Goal: Complete application form

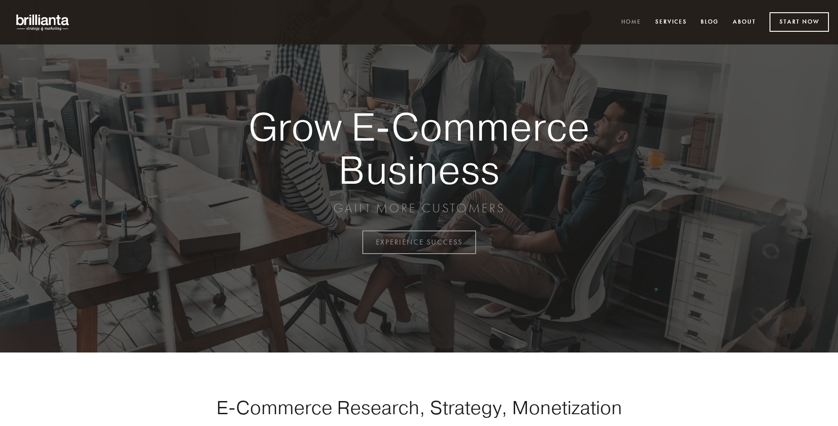
scroll to position [2376, 0]
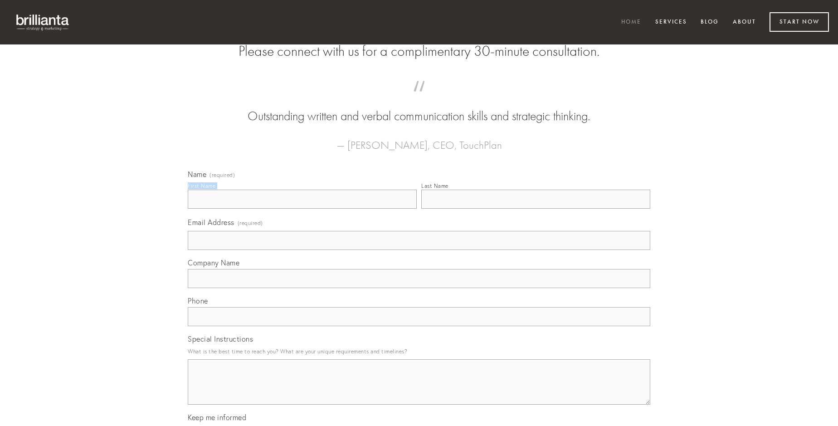
type input "[PERSON_NAME]"
click at [535, 209] on input "Last Name" at bounding box center [535, 198] width 229 height 19
type input "[PERSON_NAME]"
click at [419, 250] on input "Email Address (required)" at bounding box center [419, 240] width 462 height 19
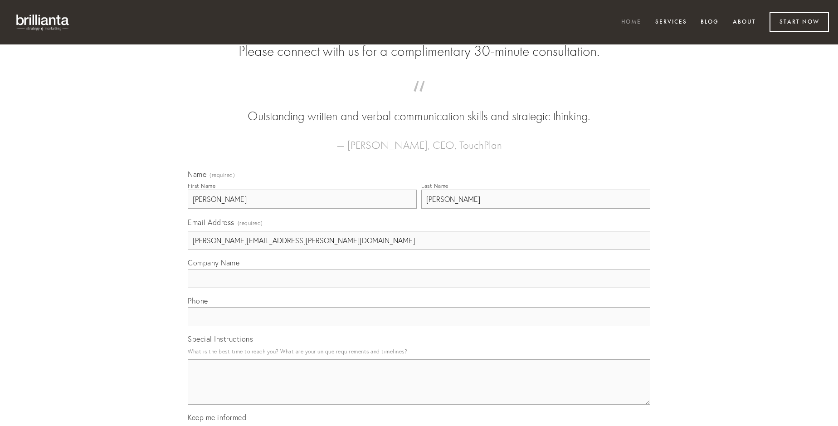
type input "[PERSON_NAME][EMAIL_ADDRESS][PERSON_NAME][DOMAIN_NAME]"
click at [419, 288] on input "Company Name" at bounding box center [419, 278] width 462 height 19
type input "fugiat"
click at [419, 326] on input "text" at bounding box center [419, 316] width 462 height 19
click at [419, 390] on textarea "Special Instructions" at bounding box center [419, 381] width 462 height 45
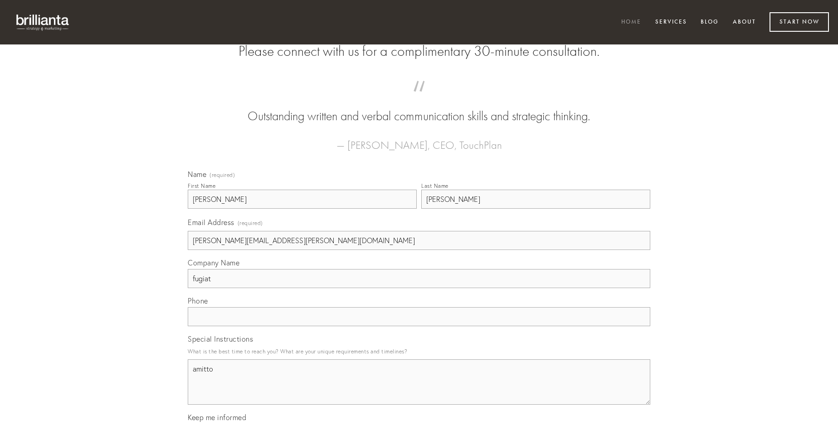
type textarea "amitto"
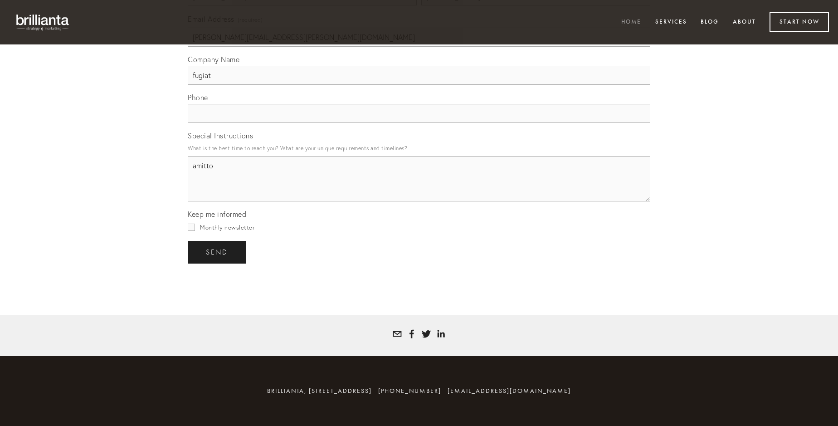
click at [218, 252] on span "send" at bounding box center [217, 252] width 22 height 8
